Goal: Information Seeking & Learning: Learn about a topic

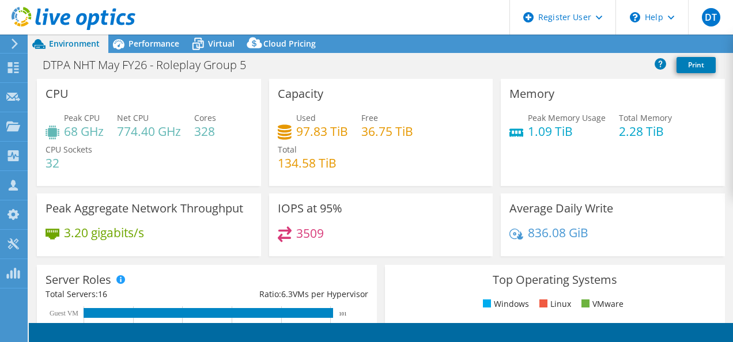
select select "EULondon"
select select "USD"
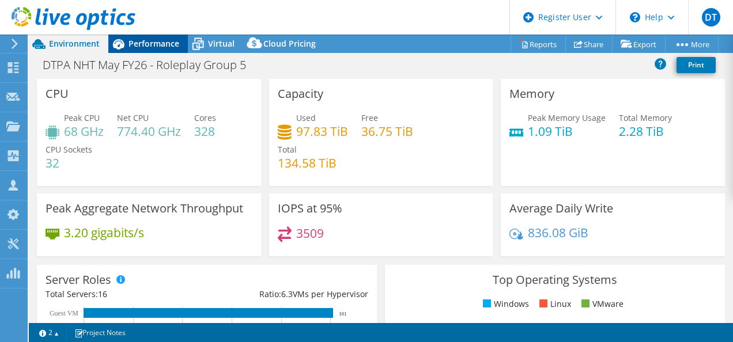
click at [160, 46] on span "Performance" at bounding box center [153, 43] width 51 height 11
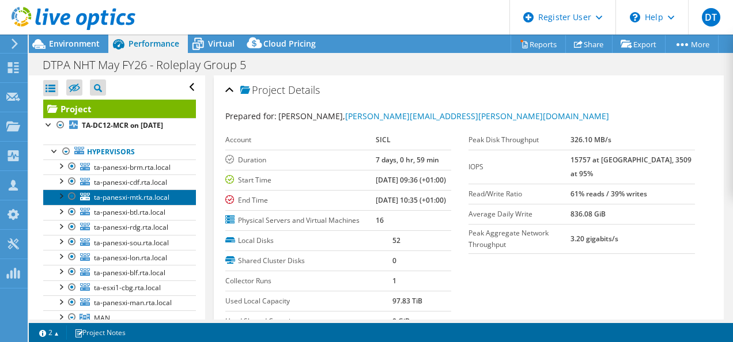
click at [157, 200] on span "ta-panesxi-mtk.rta.local" at bounding box center [131, 197] width 75 height 10
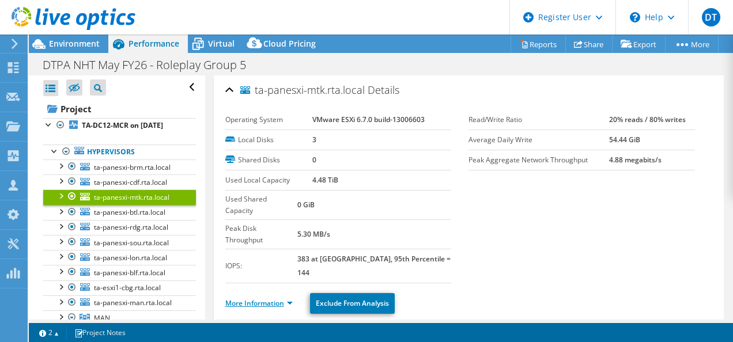
click at [250, 298] on link "More Information" at bounding box center [258, 303] width 67 height 10
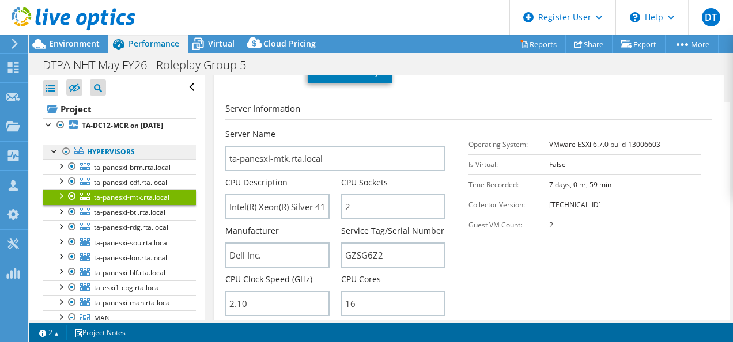
click at [105, 154] on link "Hypervisors" at bounding box center [119, 152] width 153 height 15
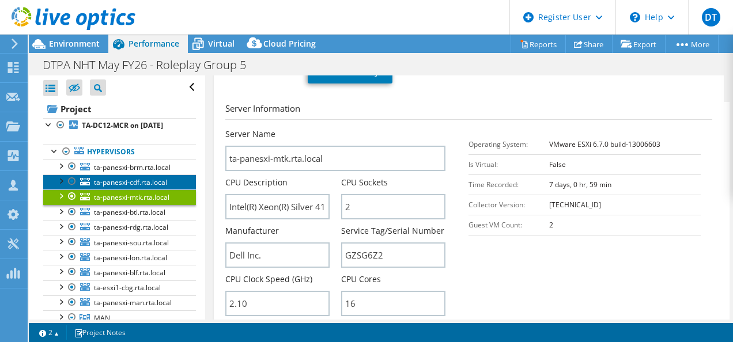
click at [134, 175] on link "ta-panesxi-cdf.rta.local" at bounding box center [119, 182] width 153 height 15
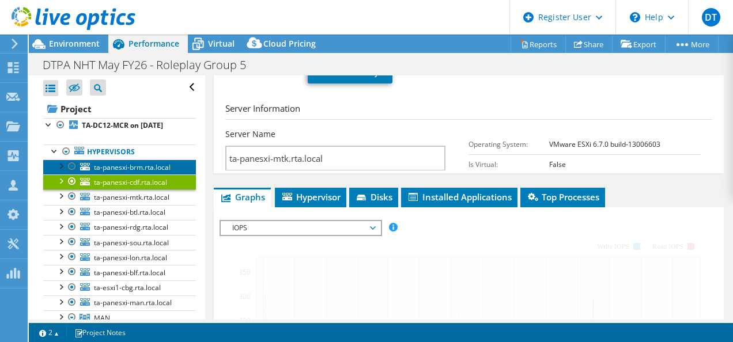
scroll to position [219, 0]
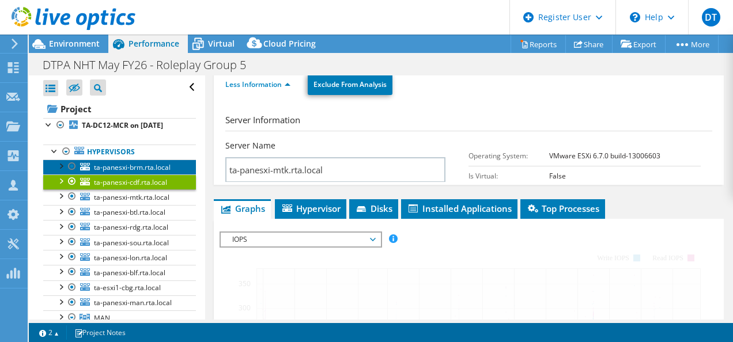
click at [133, 169] on span "ta-panesxi-brm.rta.local" at bounding box center [132, 167] width 77 height 10
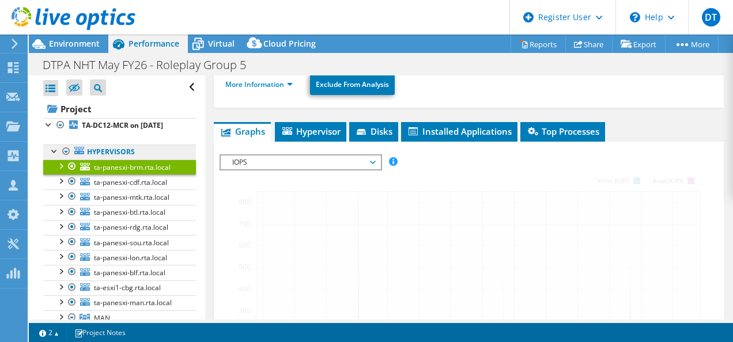
drag, startPoint x: 109, startPoint y: 151, endPoint x: 93, endPoint y: 153, distance: 16.2
click at [109, 151] on link "Hypervisors" at bounding box center [119, 152] width 153 height 15
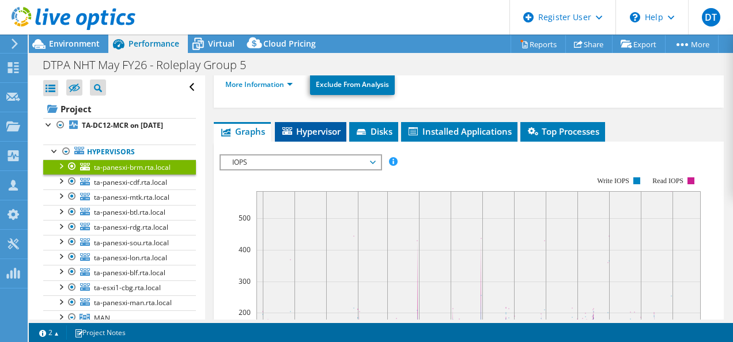
click at [305, 126] on span "Hypervisor" at bounding box center [310, 132] width 60 height 12
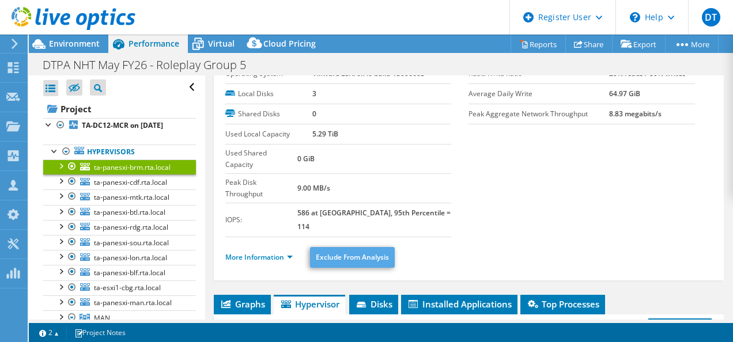
scroll to position [0, 0]
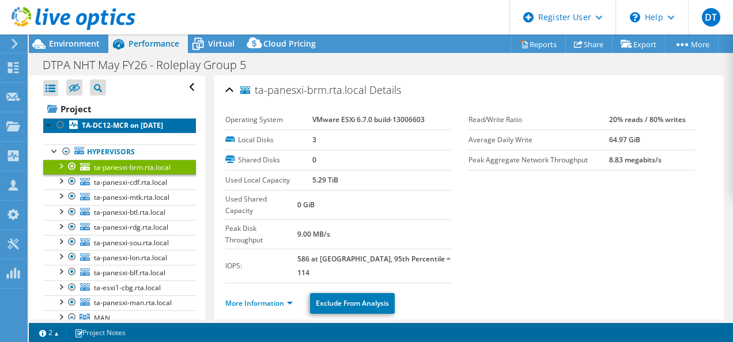
click at [142, 129] on b "TA-DC12-MCR on [DATE]" at bounding box center [122, 125] width 81 height 10
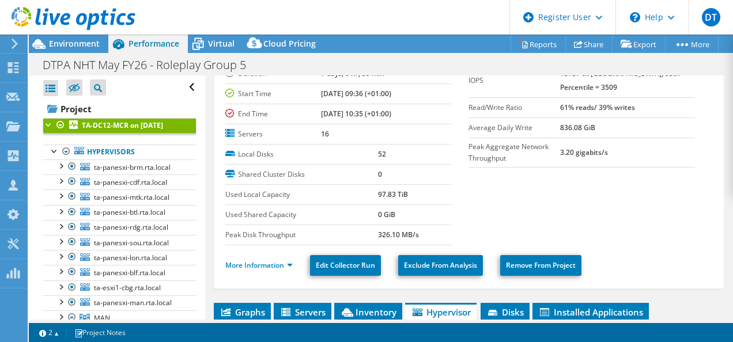
scroll to position [115, 0]
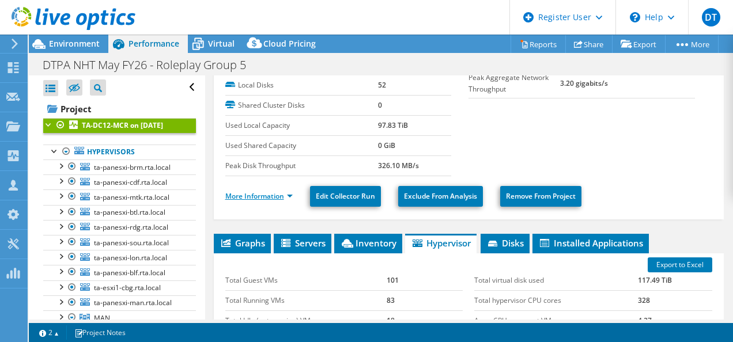
click at [268, 196] on link "More Information" at bounding box center [258, 196] width 67 height 10
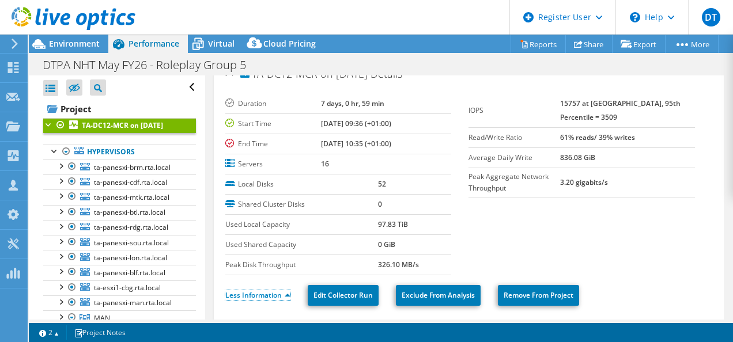
scroll to position [0, 0]
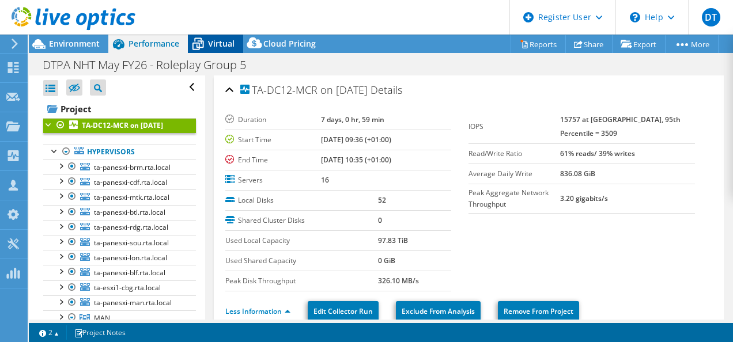
click at [204, 47] on icon at bounding box center [198, 44] width 20 height 20
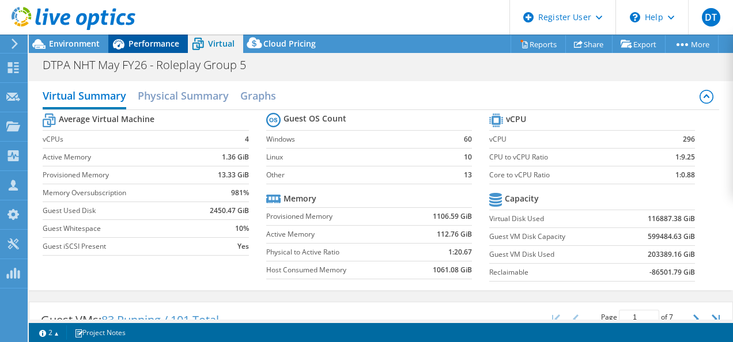
click at [156, 47] on span "Performance" at bounding box center [153, 43] width 51 height 11
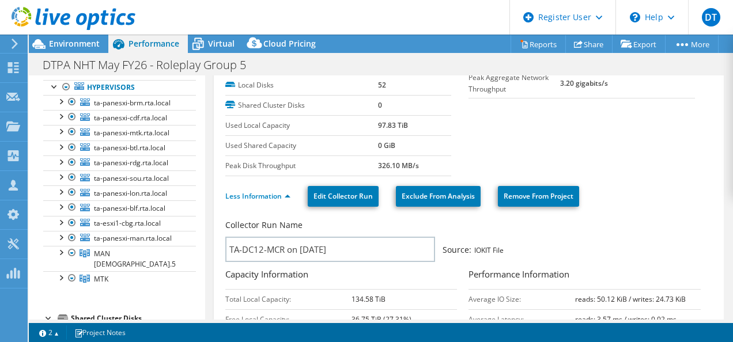
scroll to position [115, 0]
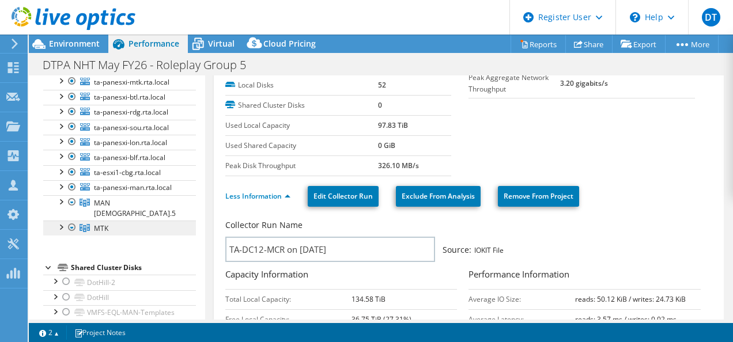
click at [124, 221] on link "MTK" at bounding box center [119, 228] width 153 height 15
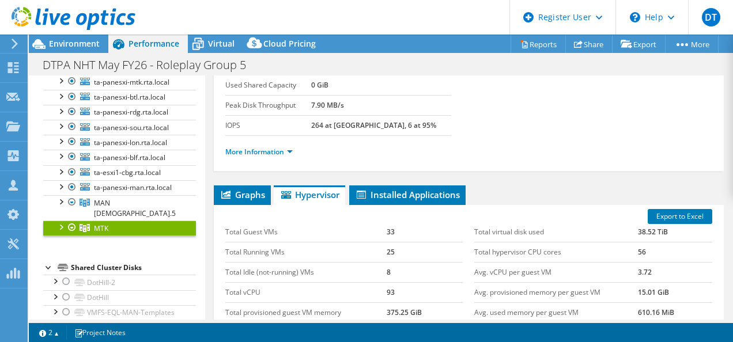
click at [261, 146] on li "More Information" at bounding box center [262, 152] width 74 height 13
click at [260, 149] on link "More Information" at bounding box center [258, 152] width 67 height 10
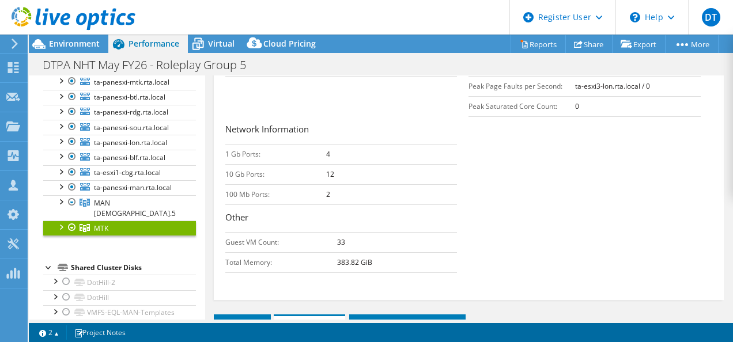
scroll to position [403, 0]
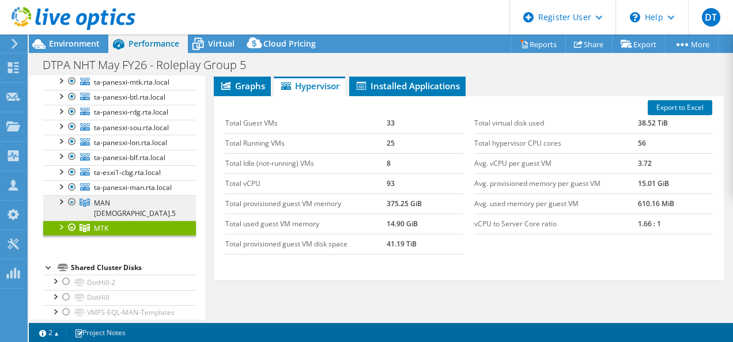
click at [104, 202] on span "MAN [DEMOGRAPHIC_DATA].5" at bounding box center [135, 208] width 82 height 20
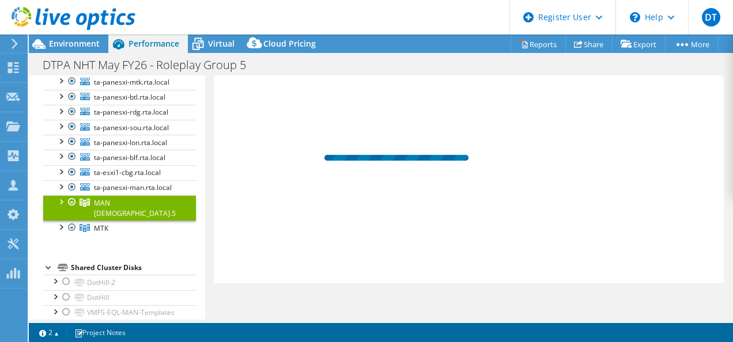
scroll to position [248, 0]
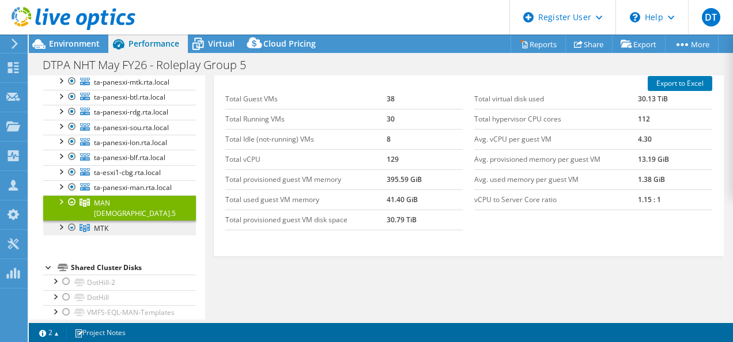
click at [100, 223] on span "MTK" at bounding box center [101, 228] width 14 height 10
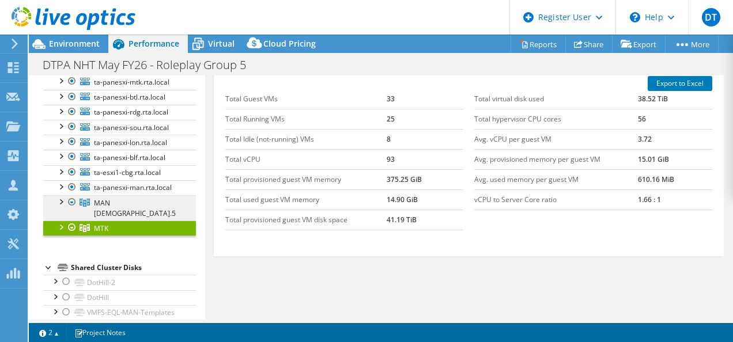
click at [117, 195] on link "MAN [DEMOGRAPHIC_DATA].5" at bounding box center [119, 207] width 153 height 25
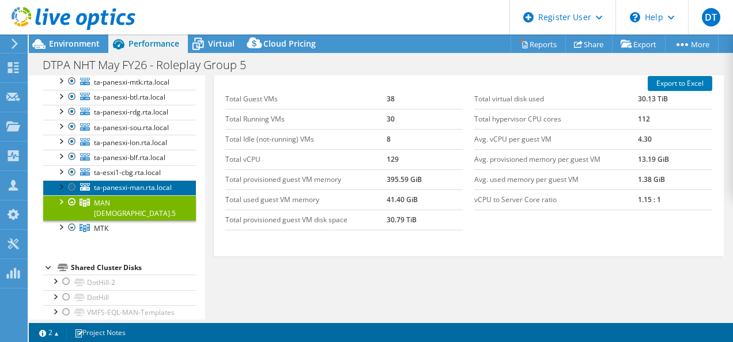
click at [130, 188] on span "ta-panesxi-man.rta.local" at bounding box center [133, 188] width 78 height 10
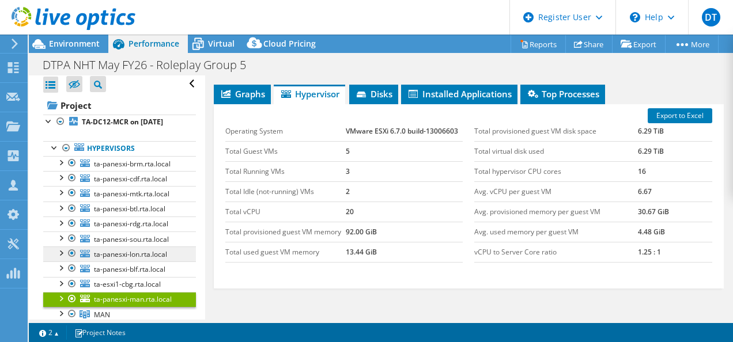
scroll to position [0, 0]
